Goal: Information Seeking & Learning: Find specific fact

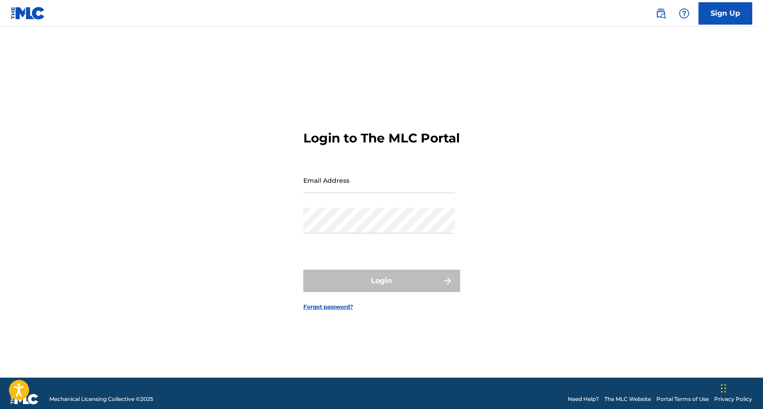
click at [389, 185] on input "Email Address" at bounding box center [378, 181] width 151 height 26
type input "[EMAIL_ADDRESS][DOMAIN_NAME]"
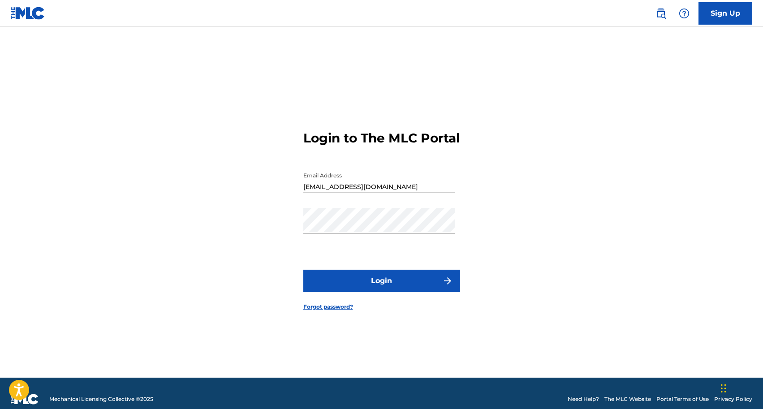
click at [372, 292] on button "Login" at bounding box center [381, 281] width 157 height 22
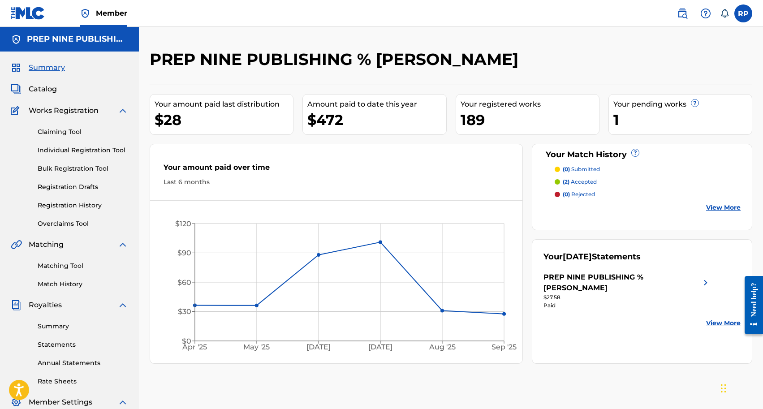
click at [684, 14] on img at bounding box center [682, 13] width 11 height 11
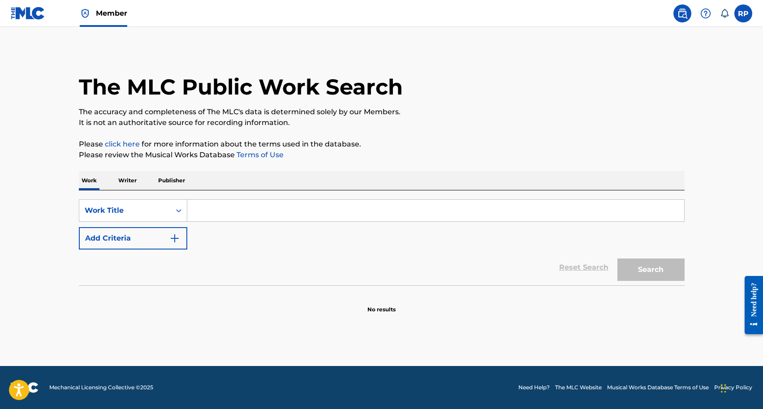
click at [202, 210] on input "Search Form" at bounding box center [435, 211] width 497 height 22
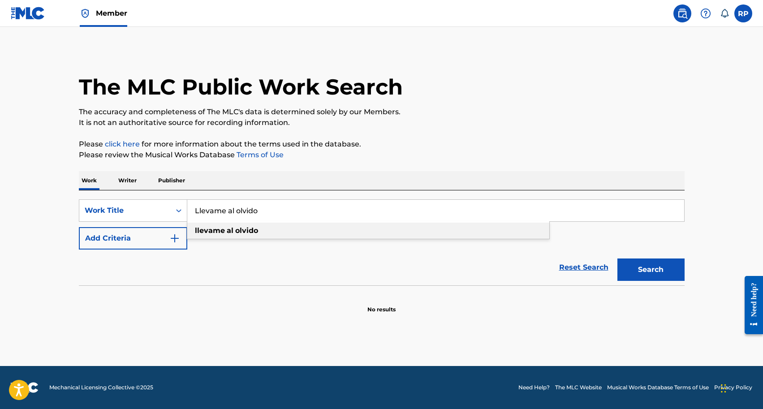
click at [214, 234] on strong "llevame" at bounding box center [210, 230] width 30 height 9
type input "llevame al olvido"
click at [177, 239] on img "Search Form" at bounding box center [174, 238] width 11 height 11
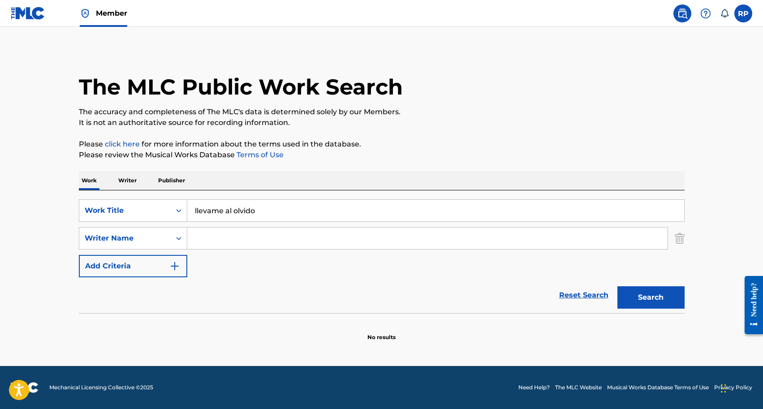
click at [205, 241] on input "Search Form" at bounding box center [427, 239] width 480 height 22
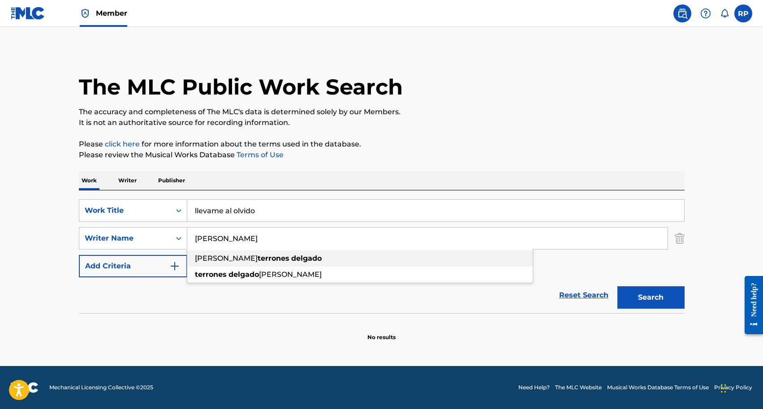
click at [228, 261] on span "[PERSON_NAME]" at bounding box center [226, 258] width 63 height 9
type input "[PERSON_NAME]"
click at [624, 299] on button "Search" at bounding box center [650, 297] width 67 height 22
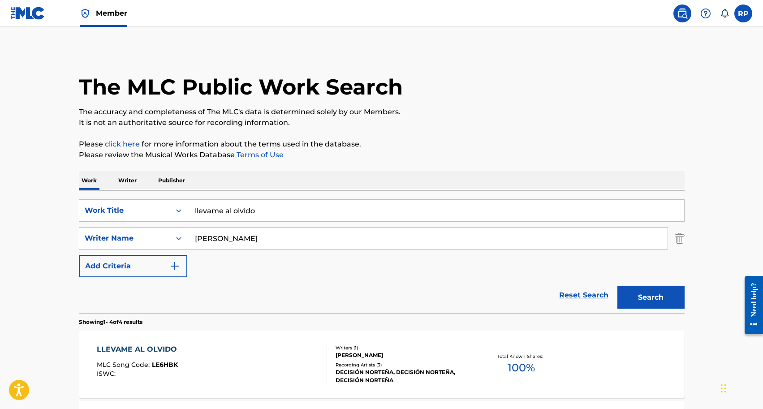
click at [714, 146] on main "The MLC Public Work Search The accuracy and completeness of The MLC's data is d…" at bounding box center [381, 341] width 763 height 629
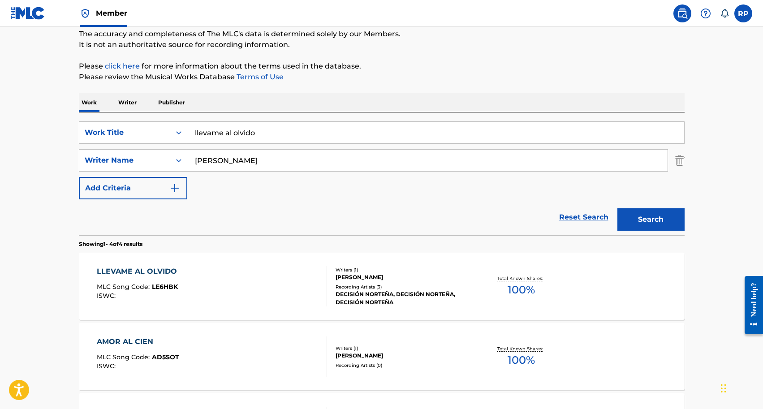
scroll to position [72, 0]
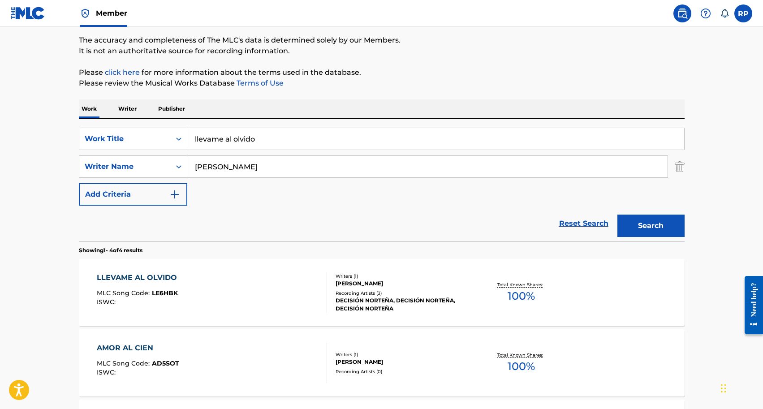
click at [259, 138] on input "llevame al olvido" at bounding box center [435, 139] width 497 height 22
type input "l"
type input "Me di por vencido"
click at [648, 230] on button "Search" at bounding box center [650, 226] width 67 height 22
click at [724, 129] on main "The MLC Public Work Search The accuracy and completeness of The MLC's data is d…" at bounding box center [381, 269] width 763 height 629
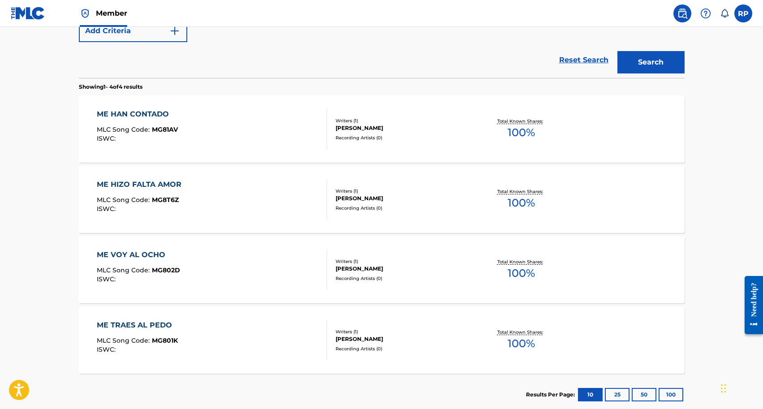
scroll to position [200, 0]
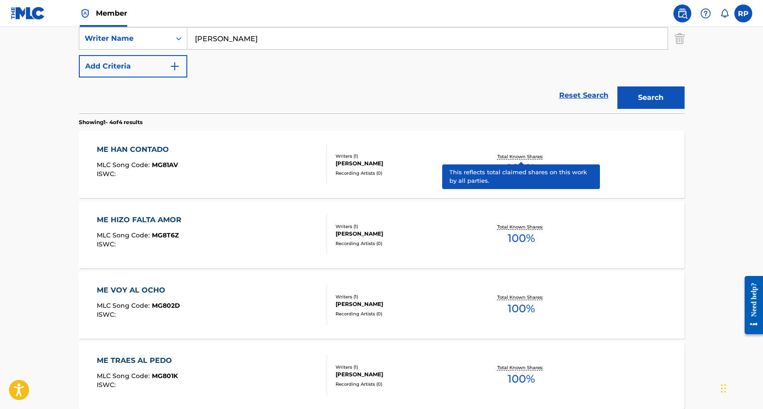
click at [524, 155] on p "Total Known Shares:" at bounding box center [521, 156] width 48 height 7
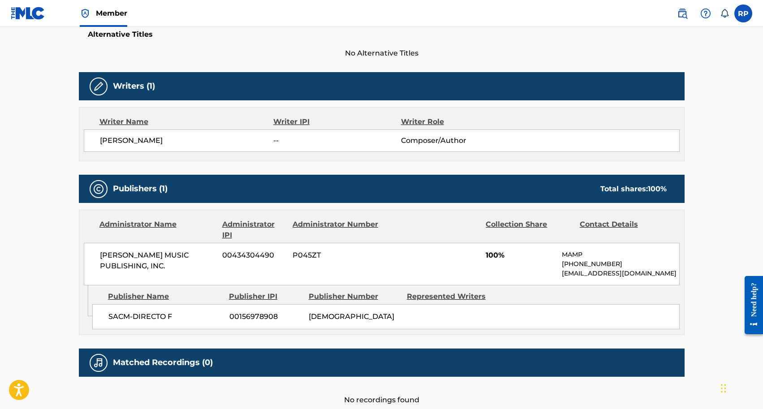
scroll to position [242, 0]
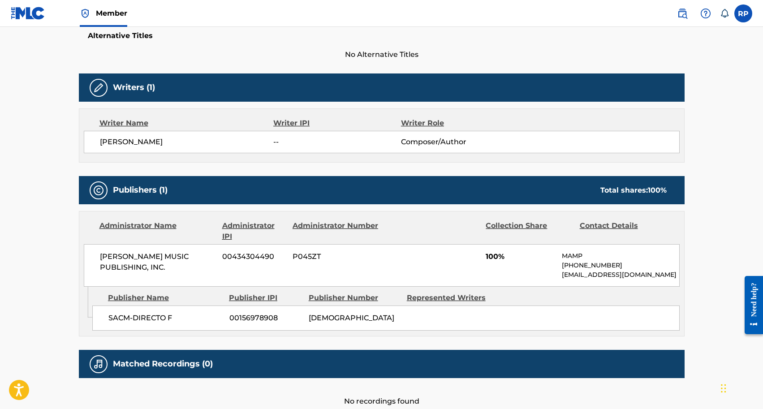
scroll to position [195, 0]
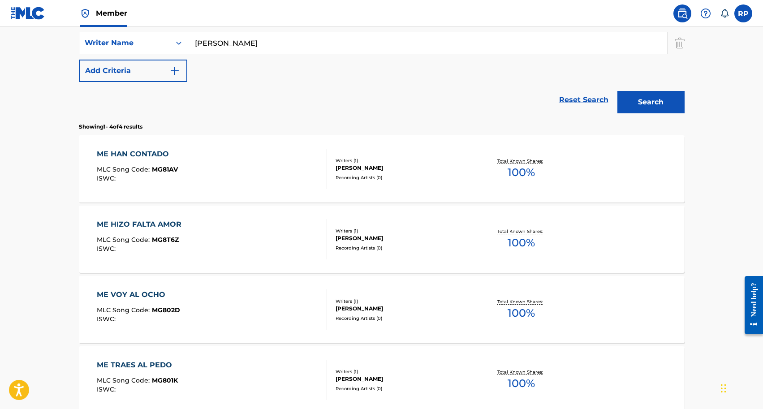
click at [711, 221] on main "The MLC Public Work Search The accuracy and completeness of The MLC's data is d…" at bounding box center [381, 146] width 763 height 629
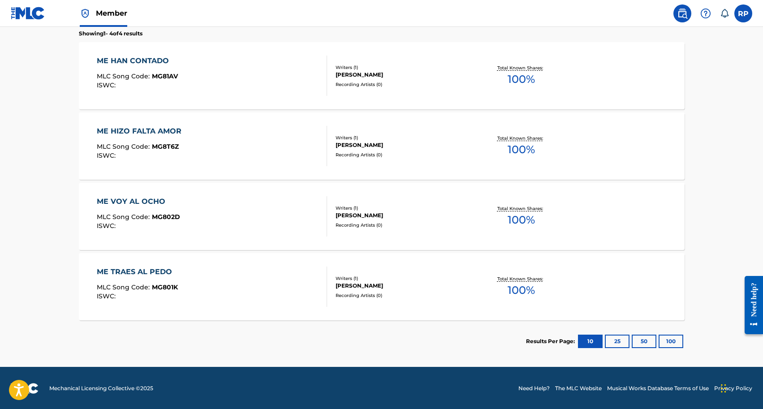
scroll to position [289, 0]
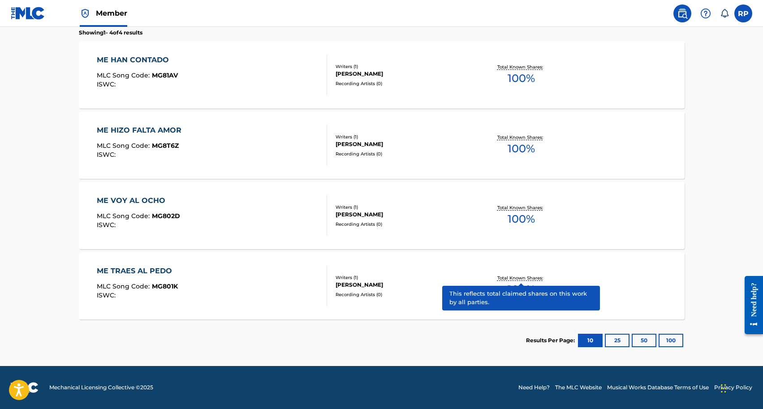
click at [522, 277] on p "Total Known Shares:" at bounding box center [521, 278] width 48 height 7
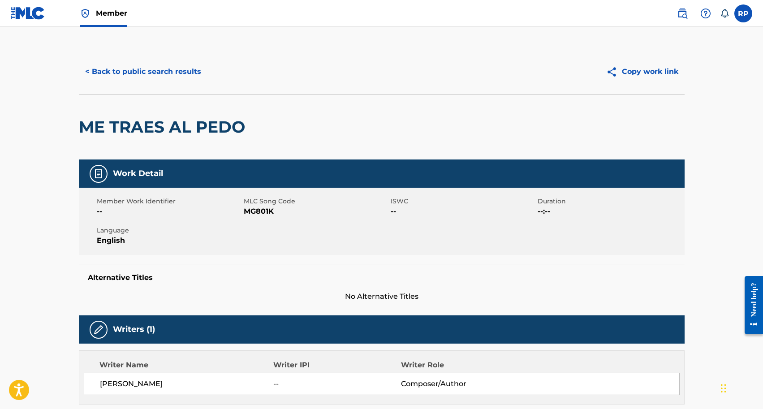
click at [701, 218] on main "< Back to public search results Copy work link ME TRAES AL PEDO Work Detail Mem…" at bounding box center [381, 344] width 763 height 635
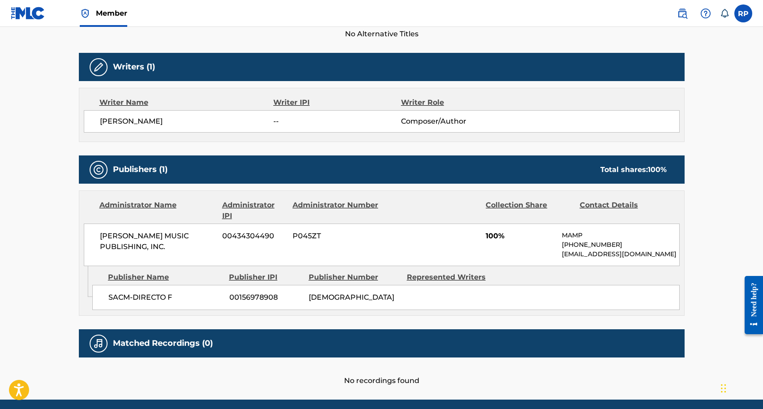
scroll to position [296, 0]
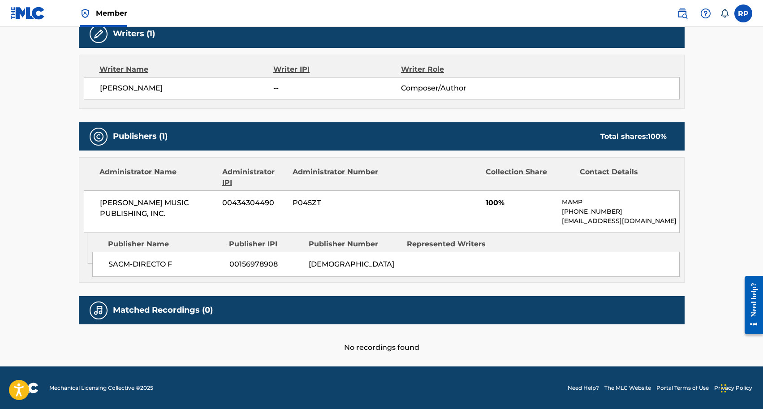
click at [742, 14] on label at bounding box center [743, 13] width 18 height 18
click at [743, 13] on input "RP [PERSON_NAME] [EMAIL_ADDRESS][DOMAIN_NAME] Notification Preferences Profile …" at bounding box center [743, 13] width 0 height 0
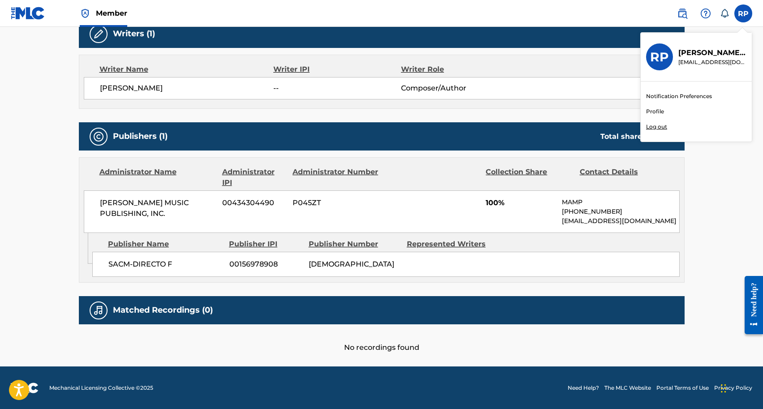
click at [654, 129] on p "Log out" at bounding box center [656, 127] width 21 height 8
click at [743, 13] on input "RP [PERSON_NAME] [EMAIL_ADDRESS][DOMAIN_NAME] Notification Preferences Profile …" at bounding box center [743, 13] width 0 height 0
